Goal: Navigation & Orientation: Find specific page/section

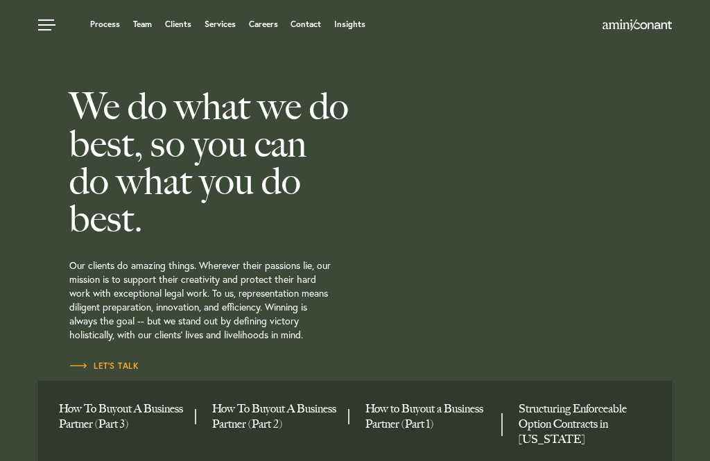
click at [133, 28] on link "Team" at bounding box center [142, 24] width 19 height 8
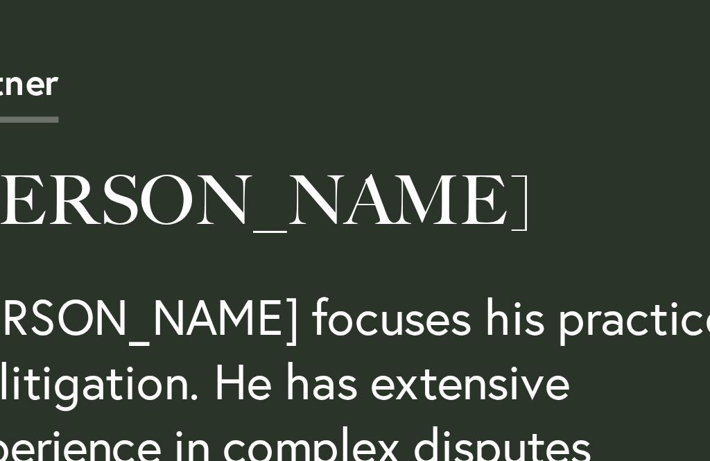
scroll to position [421, 0]
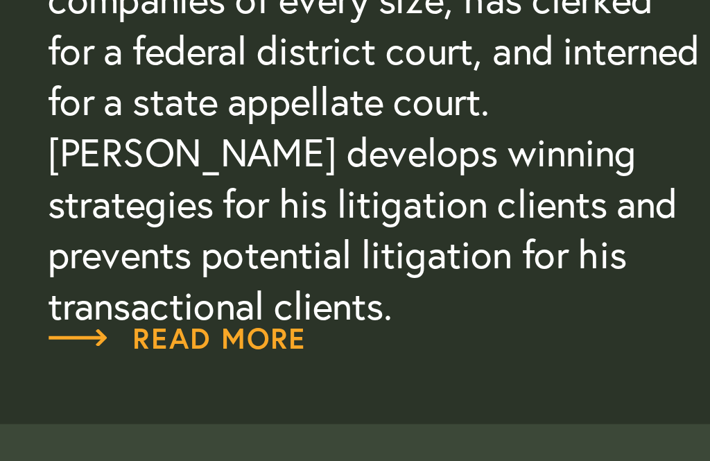
scroll to position [599, 0]
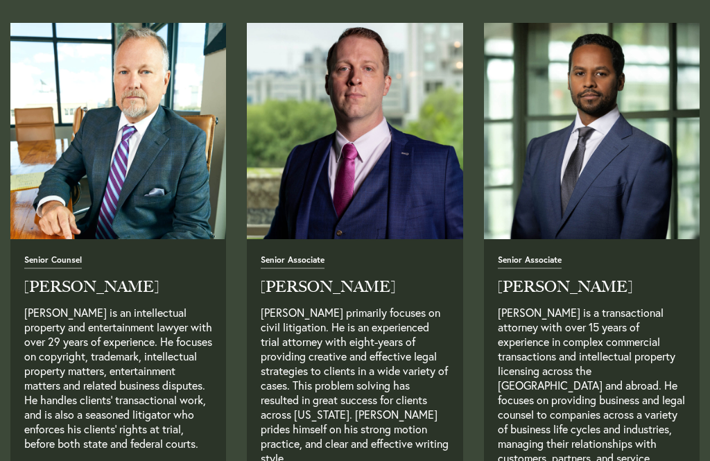
scroll to position [1090, 0]
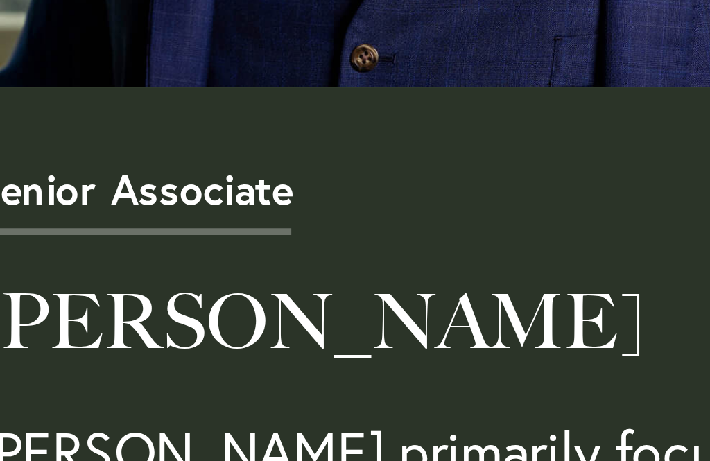
scroll to position [925, 0]
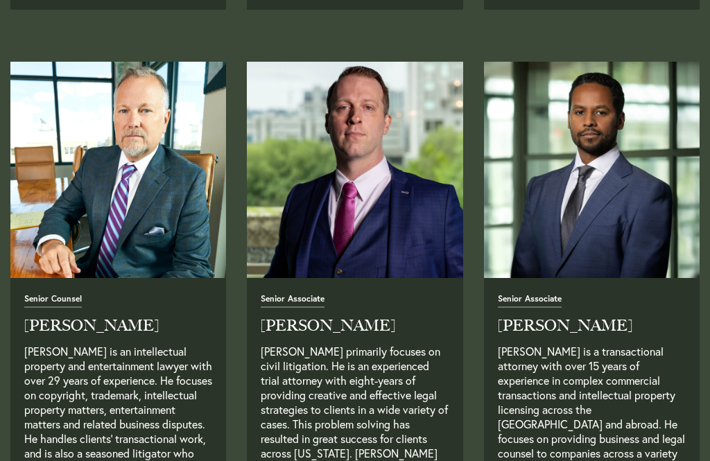
scroll to position [1036, 0]
